Goal: Task Accomplishment & Management: Understand process/instructions

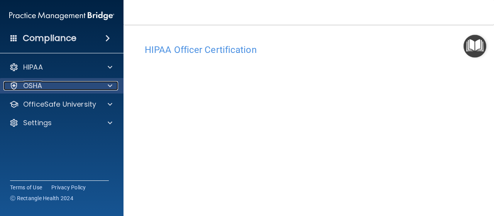
click at [112, 85] on span at bounding box center [110, 85] width 5 height 9
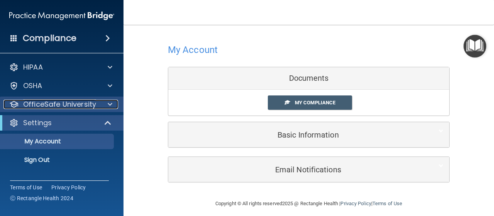
click at [110, 105] on span at bounding box center [110, 104] width 5 height 9
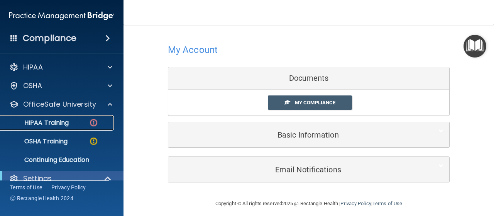
click at [57, 122] on p "HIPAA Training" at bounding box center [37, 123] width 64 height 8
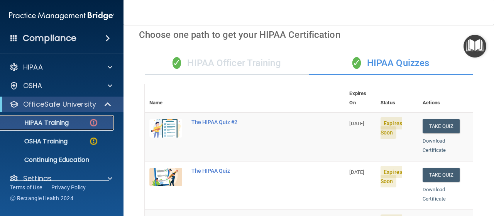
scroll to position [24, 0]
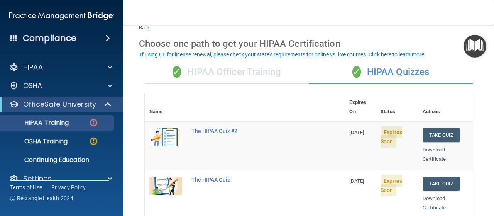
click at [401, 72] on div "✓ HIPAA Quizzes" at bounding box center [391, 72] width 164 height 23
click at [267, 69] on div "✓ HIPAA Officer Training" at bounding box center [227, 72] width 164 height 23
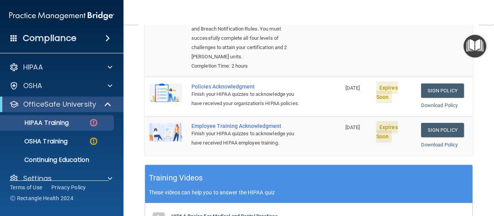
scroll to position [151, 0]
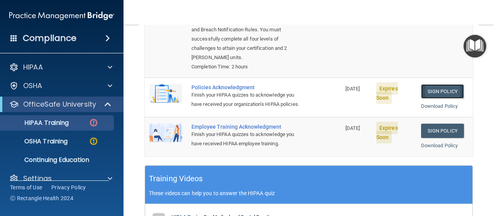
click at [444, 84] on link "Sign Policy" at bounding box center [442, 91] width 43 height 14
click at [449, 130] on link "Sign Policy" at bounding box center [442, 130] width 43 height 14
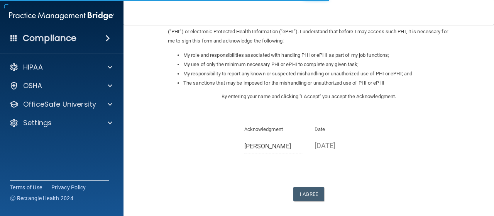
scroll to position [103, 0]
click at [304, 186] on button "I Agree" at bounding box center [308, 193] width 31 height 14
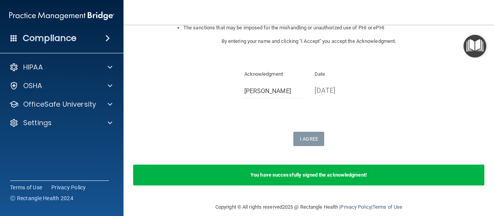
scroll to position [0, 0]
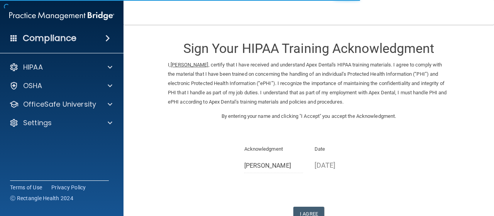
scroll to position [51, 0]
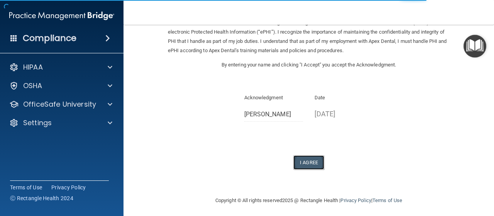
click at [298, 162] on button "I Agree" at bounding box center [308, 162] width 31 height 14
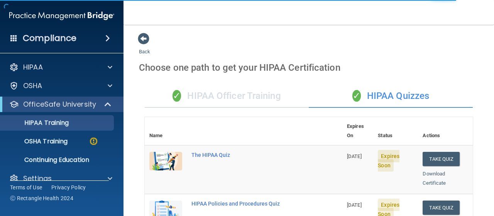
click at [261, 93] on div "✓ HIPAA Officer Training" at bounding box center [227, 95] width 164 height 23
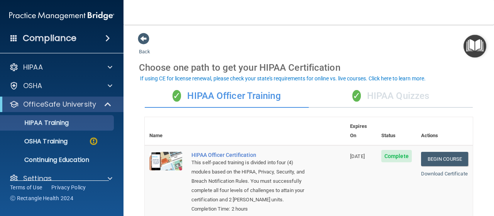
click at [401, 98] on div "✓ HIPAA Quizzes" at bounding box center [391, 95] width 164 height 23
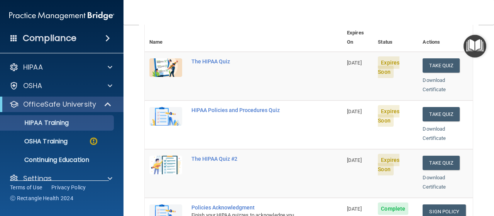
scroll to position [91, 0]
